Goal: Task Accomplishment & Management: Manage account settings

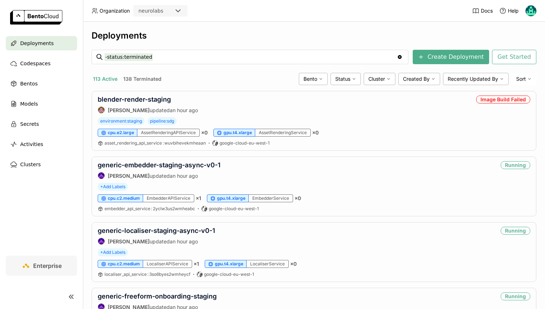
click at [224, 53] on input "-status:terminated" at bounding box center [251, 57] width 292 height 12
paste input "onedoor-embedding-extractor-v3"
type input "onedoor-embedding-extractor-v3"
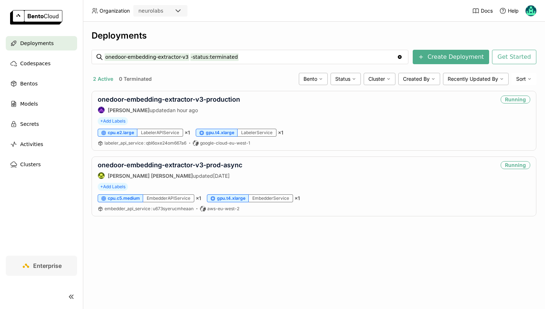
click at [234, 262] on div "Deployments onedoor-embedding-extractor-v3 -status:terminated onedoor-embedding…" at bounding box center [314, 165] width 462 height 287
click at [208, 162] on link "onedoor-embedding-extractor-v3-prod-async" at bounding box center [170, 165] width 145 height 8
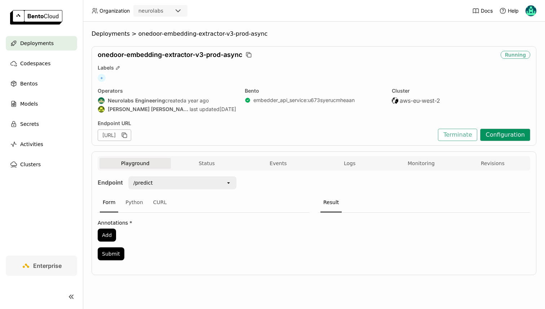
click at [504, 138] on button "Configuration" at bounding box center [505, 135] width 50 height 12
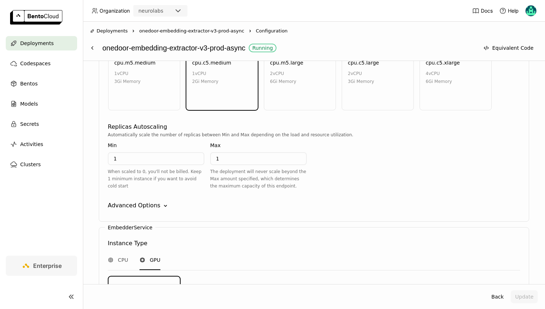
scroll to position [656, 0]
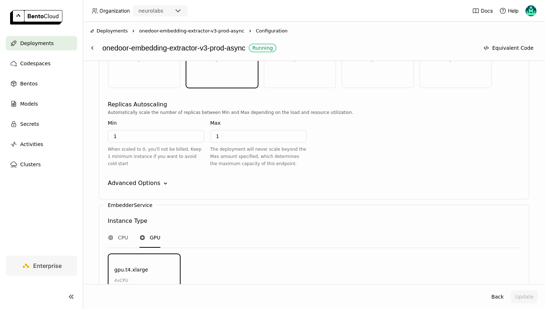
click at [135, 174] on div "EmbedderAPIService Instance Type CPU GPU cpu.m5.medium 1 vCPU 3Gi Memory cpu.c5…" at bounding box center [314, 87] width 430 height 224
click at [137, 179] on div "Advanced Options" at bounding box center [134, 183] width 53 height 9
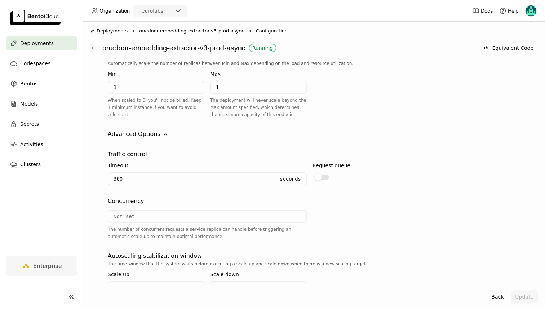
scroll to position [713, 0]
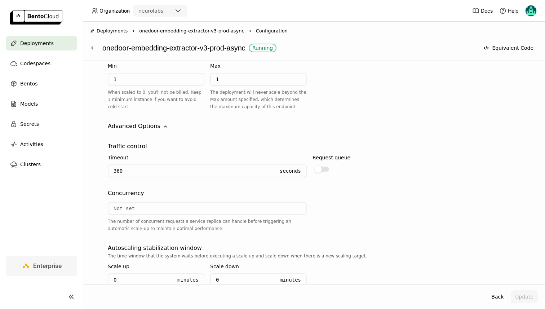
click at [168, 170] on input "360" at bounding box center [192, 171] width 166 height 12
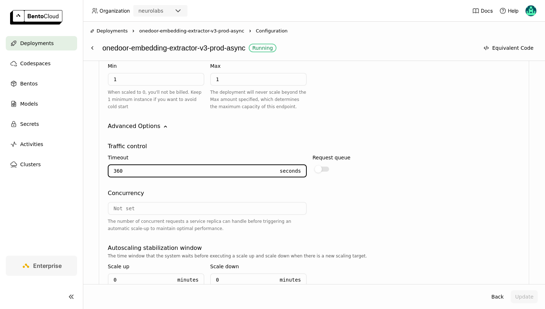
paste input "number"
type input "1800"
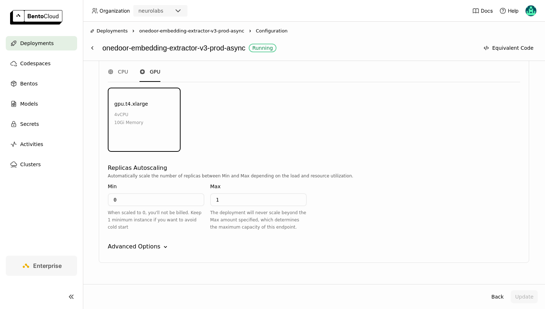
scroll to position [1029, 0]
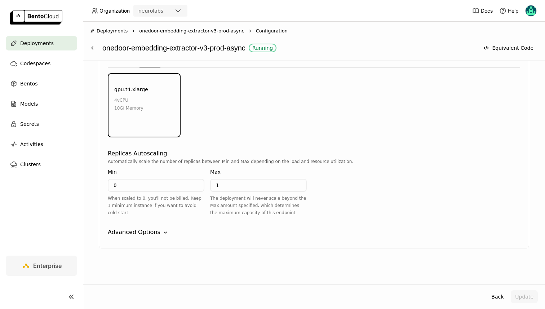
click at [132, 225] on div "EmbedderService Instance Type CPU GPU gpu.t4.xlarge 4 vCPU 10Gi Memory Environm…" at bounding box center [314, 137] width 430 height 224
click at [134, 230] on div "Advanced Options" at bounding box center [134, 232] width 53 height 9
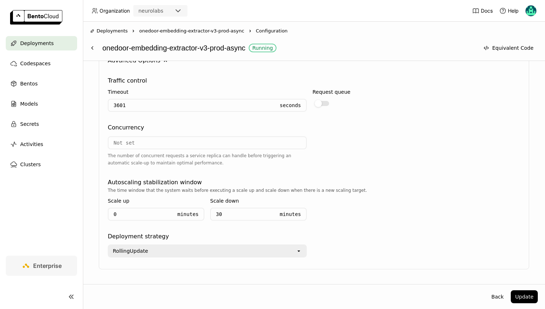
scroll to position [1221, 0]
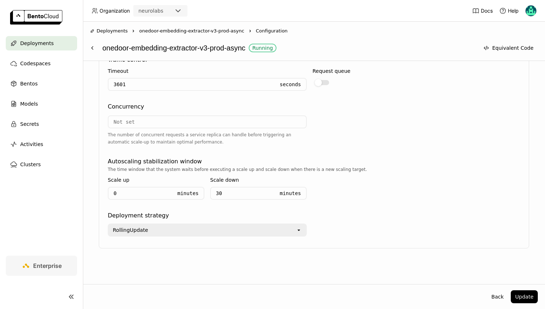
click at [132, 90] on div "3601 Seconds" at bounding box center [207, 84] width 199 height 13
click at [137, 85] on input "3601" at bounding box center [192, 85] width 166 height 12
type input "3600"
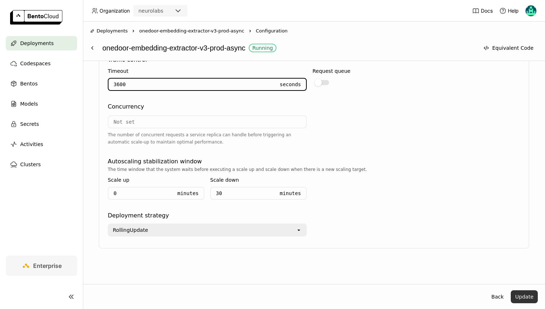
click at [536, 299] on button "Update" at bounding box center [524, 296] width 27 height 13
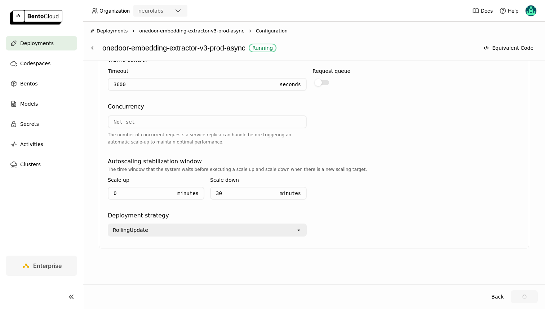
scroll to position [1221, 0]
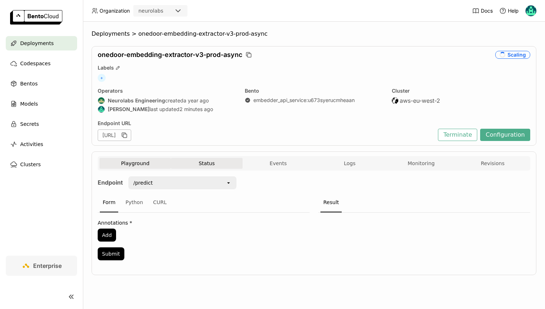
click at [238, 161] on button "Status" at bounding box center [206, 163] width 71 height 11
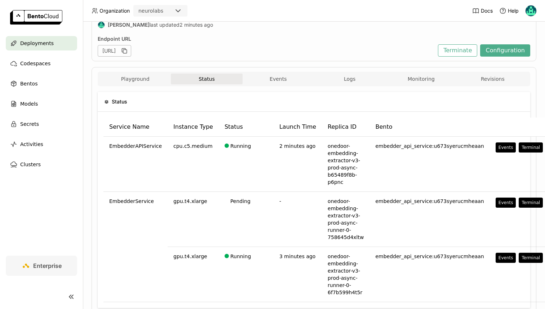
scroll to position [83, 0]
